Goal: Information Seeking & Learning: Learn about a topic

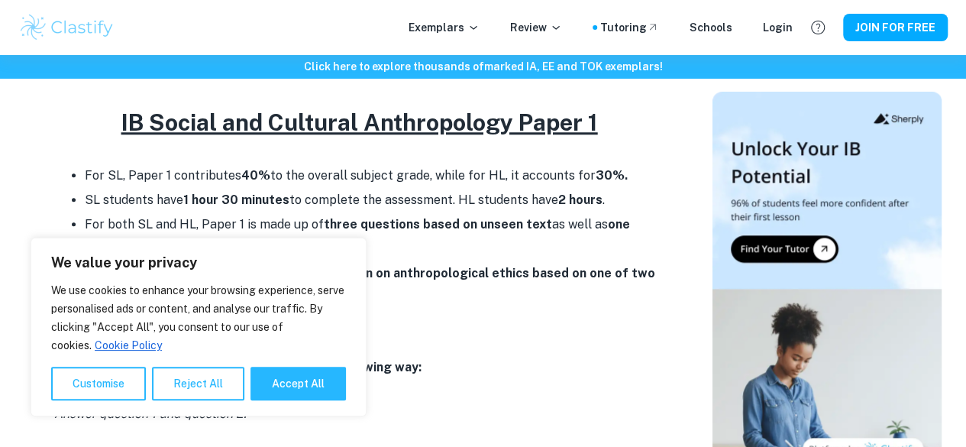
scroll to position [673, 0]
click at [310, 377] on button "Accept All" at bounding box center [297, 383] width 95 height 34
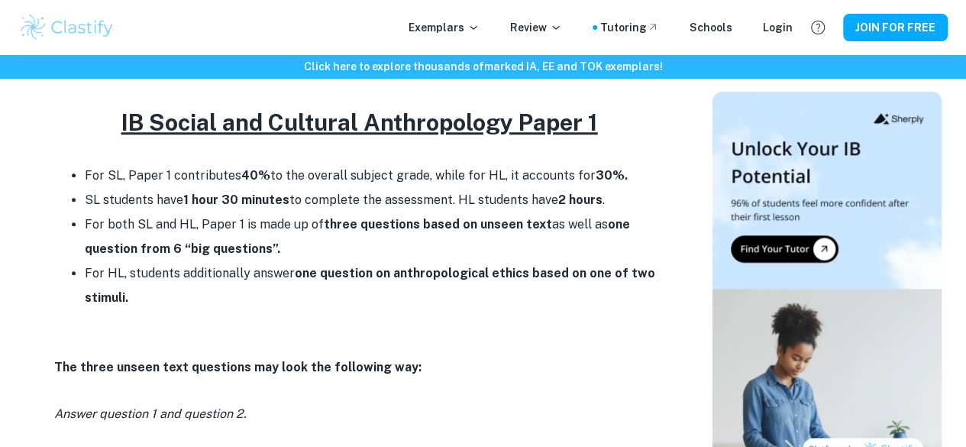
checkbox input "true"
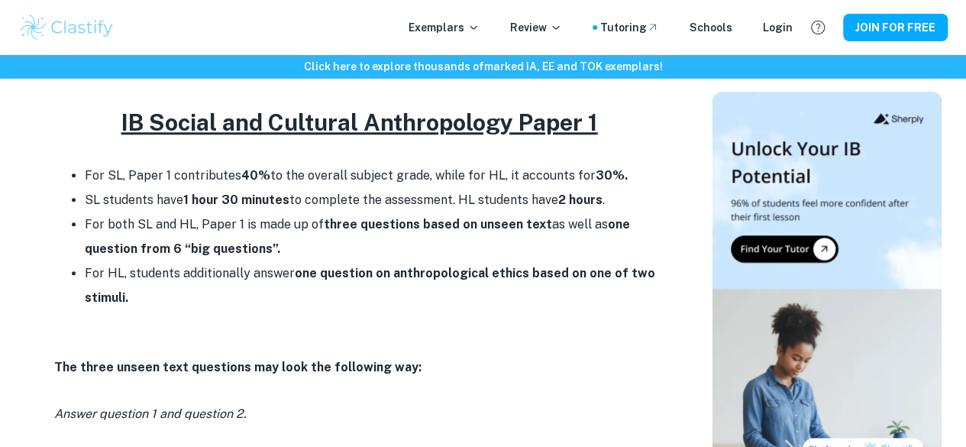
click at [241, 225] on ul "For SL, Paper 1 contributes 40% to the overall subject grade, while for HL, it …" at bounding box center [359, 236] width 611 height 147
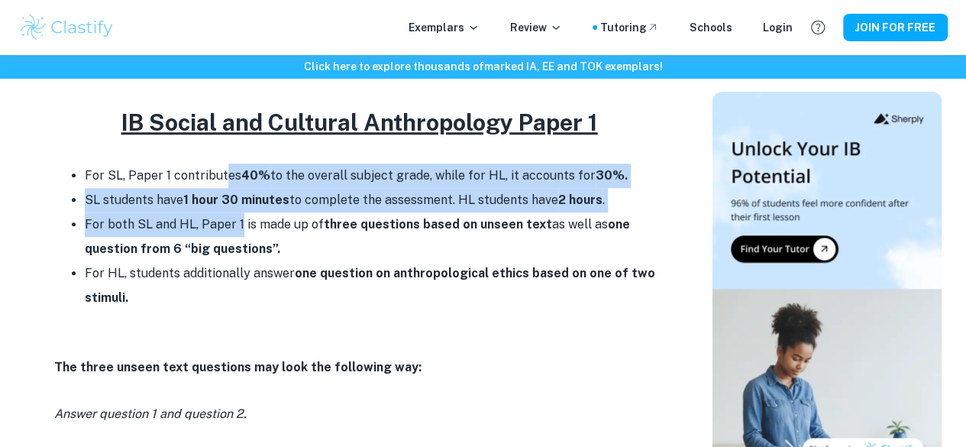
click at [241, 225] on li "For both SL and HL, Paper 1 is made up of three questions based on unseen text …" at bounding box center [375, 236] width 580 height 49
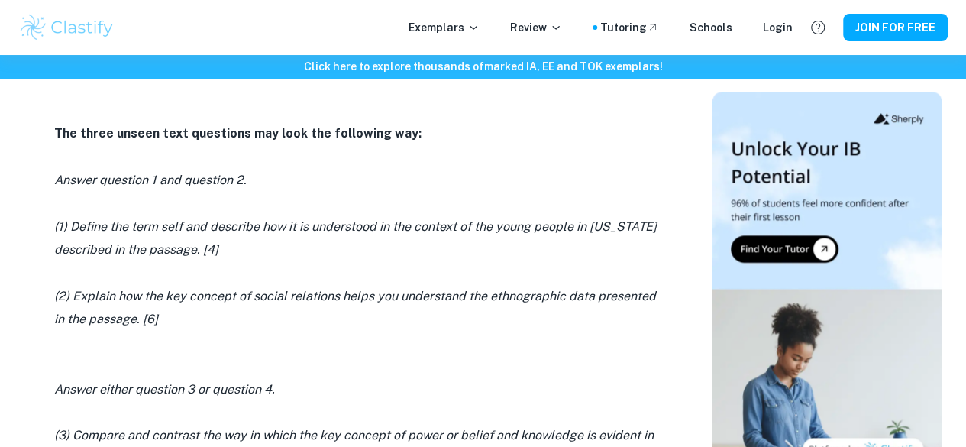
scroll to position [909, 0]
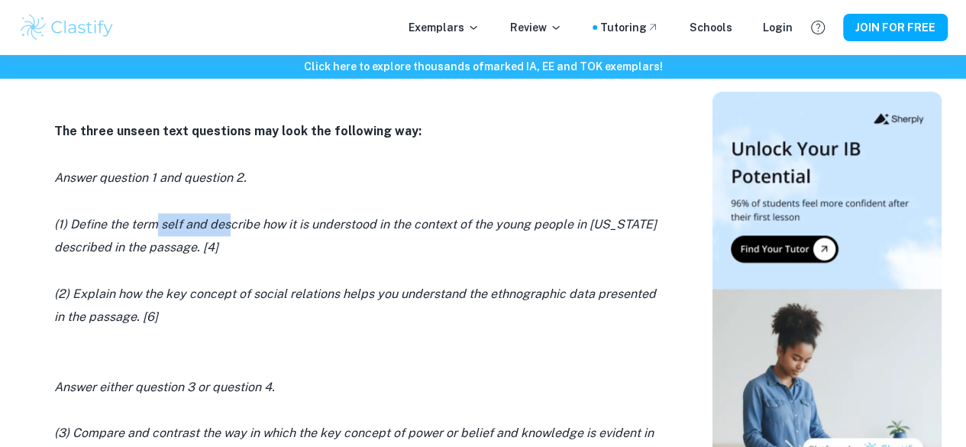
drag, startPoint x: 156, startPoint y: 229, endPoint x: 228, endPoint y: 240, distance: 72.6
click at [228, 240] on icon "(1) Define the term self and describe how it is understood in the context of th…" at bounding box center [355, 235] width 602 height 37
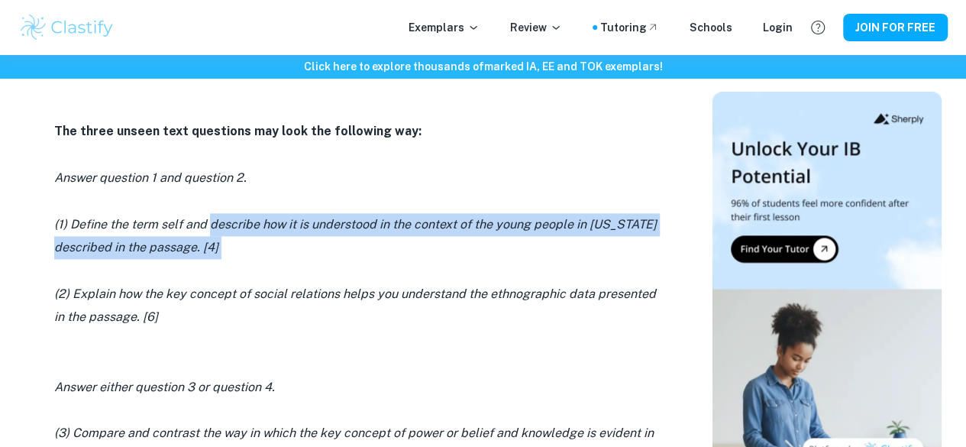
drag, startPoint x: 228, startPoint y: 240, endPoint x: 253, endPoint y: 265, distance: 36.2
click at [253, 260] on p "(1) Define the term self and describe how it is understood in the context of th…" at bounding box center [359, 236] width 611 height 47
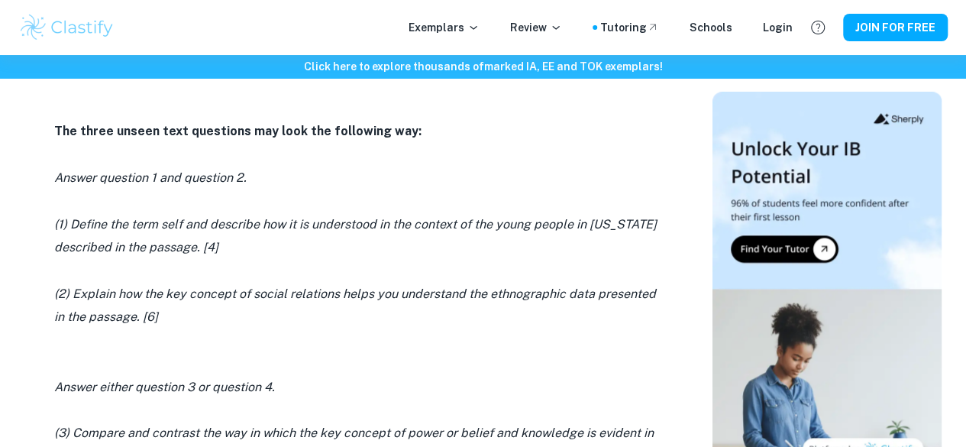
drag, startPoint x: 253, startPoint y: 265, endPoint x: 279, endPoint y: 250, distance: 29.5
click at [279, 250] on p "(1) Define the term self and describe how it is understood in the context of th…" at bounding box center [359, 236] width 611 height 47
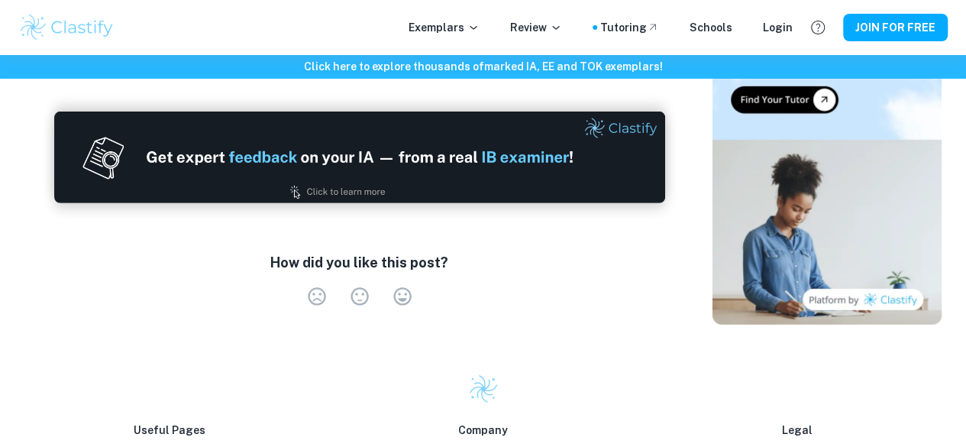
scroll to position [2626, 0]
